Goal: Communication & Community: Answer question/provide support

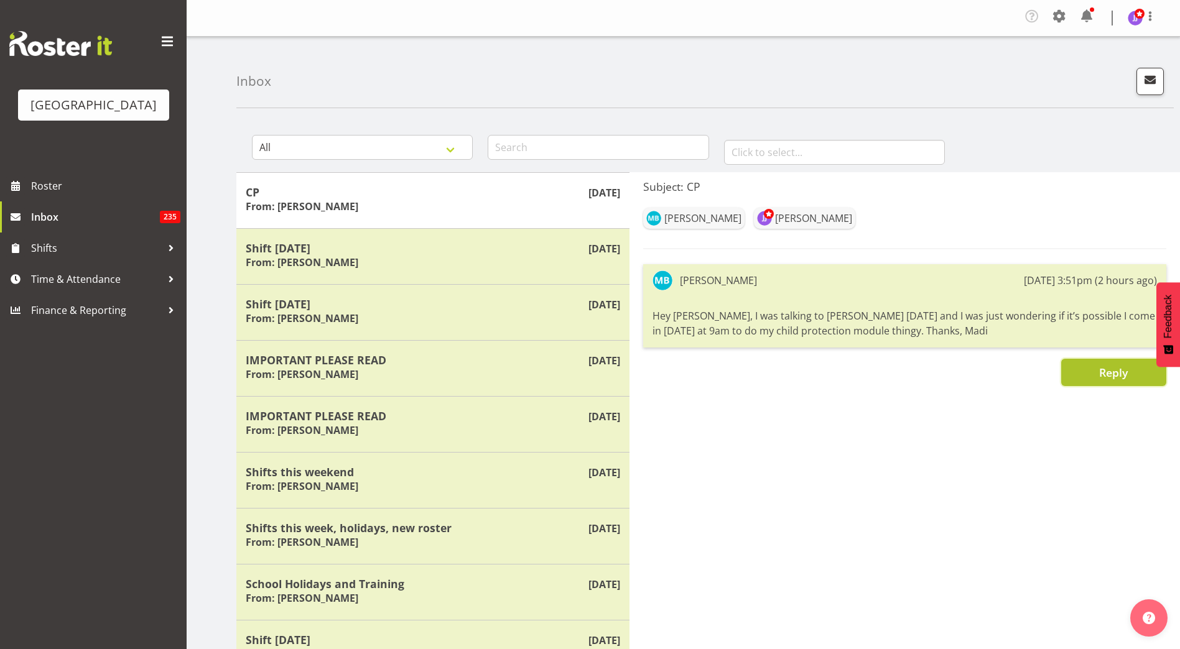
click at [1099, 368] on span "Reply" at bounding box center [1113, 372] width 29 height 15
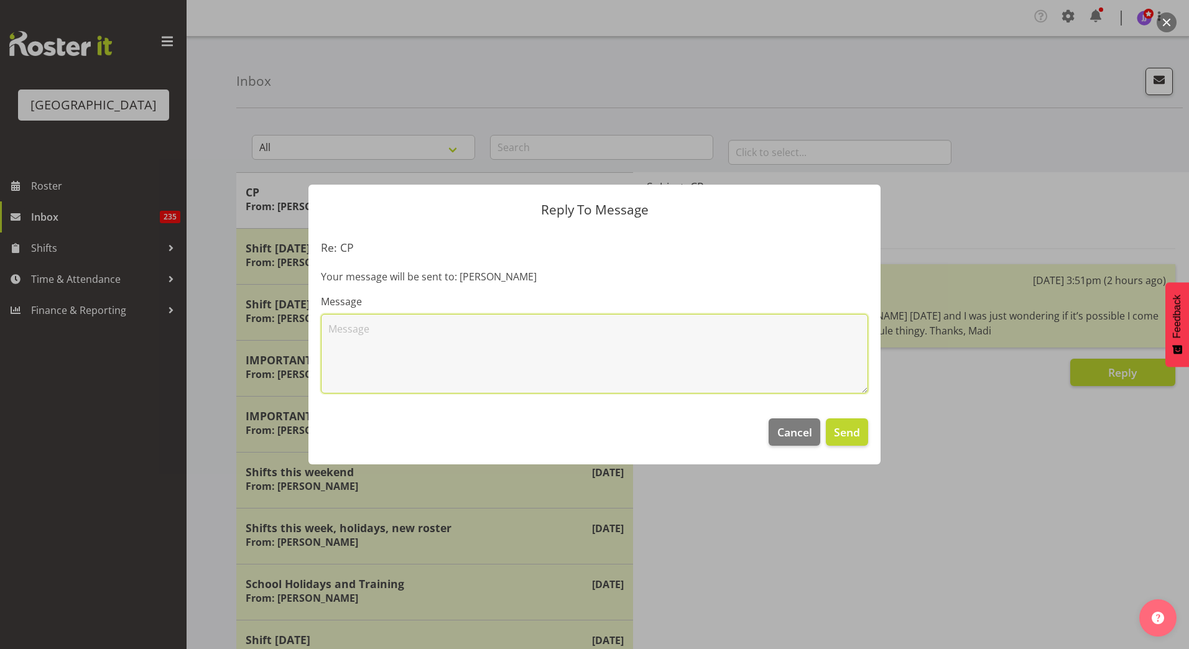
click at [637, 333] on textarea at bounding box center [594, 354] width 547 height 80
type textarea "Hi Madi, All good. I will see you then"
click at [839, 428] on span "Send" at bounding box center [847, 432] width 26 height 16
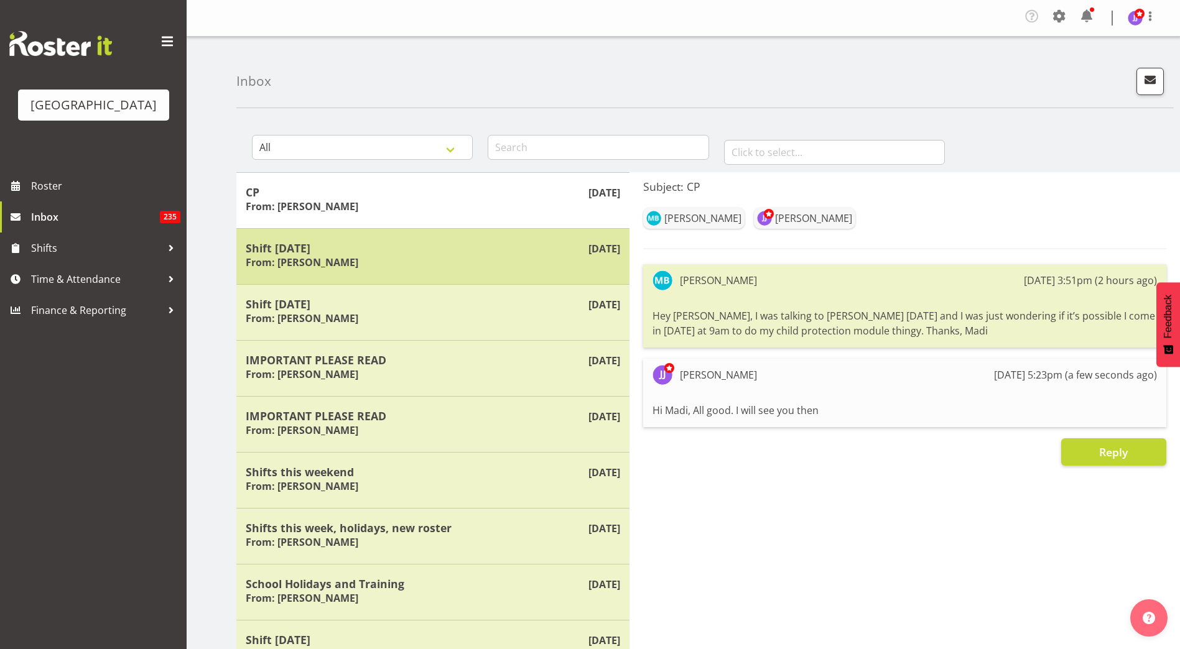
click at [441, 262] on div "Shift today From: Laurie Cook" at bounding box center [433, 256] width 374 height 30
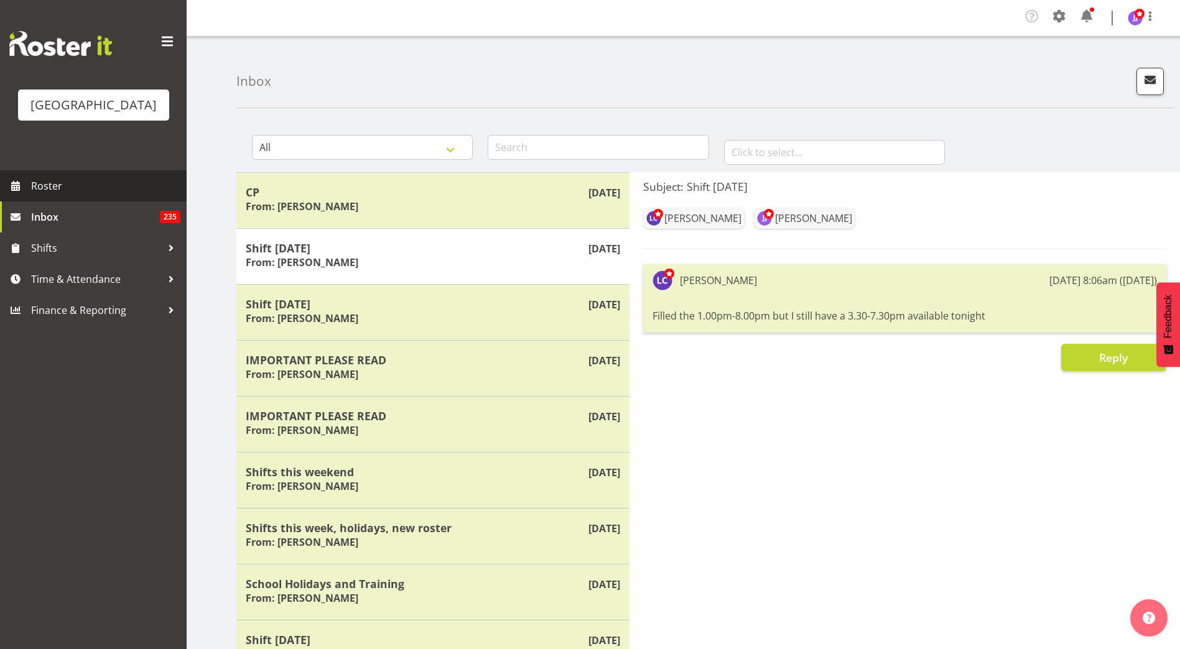
click at [67, 176] on link "Roster" at bounding box center [93, 185] width 187 height 31
